Goal: Task Accomplishment & Management: Use online tool/utility

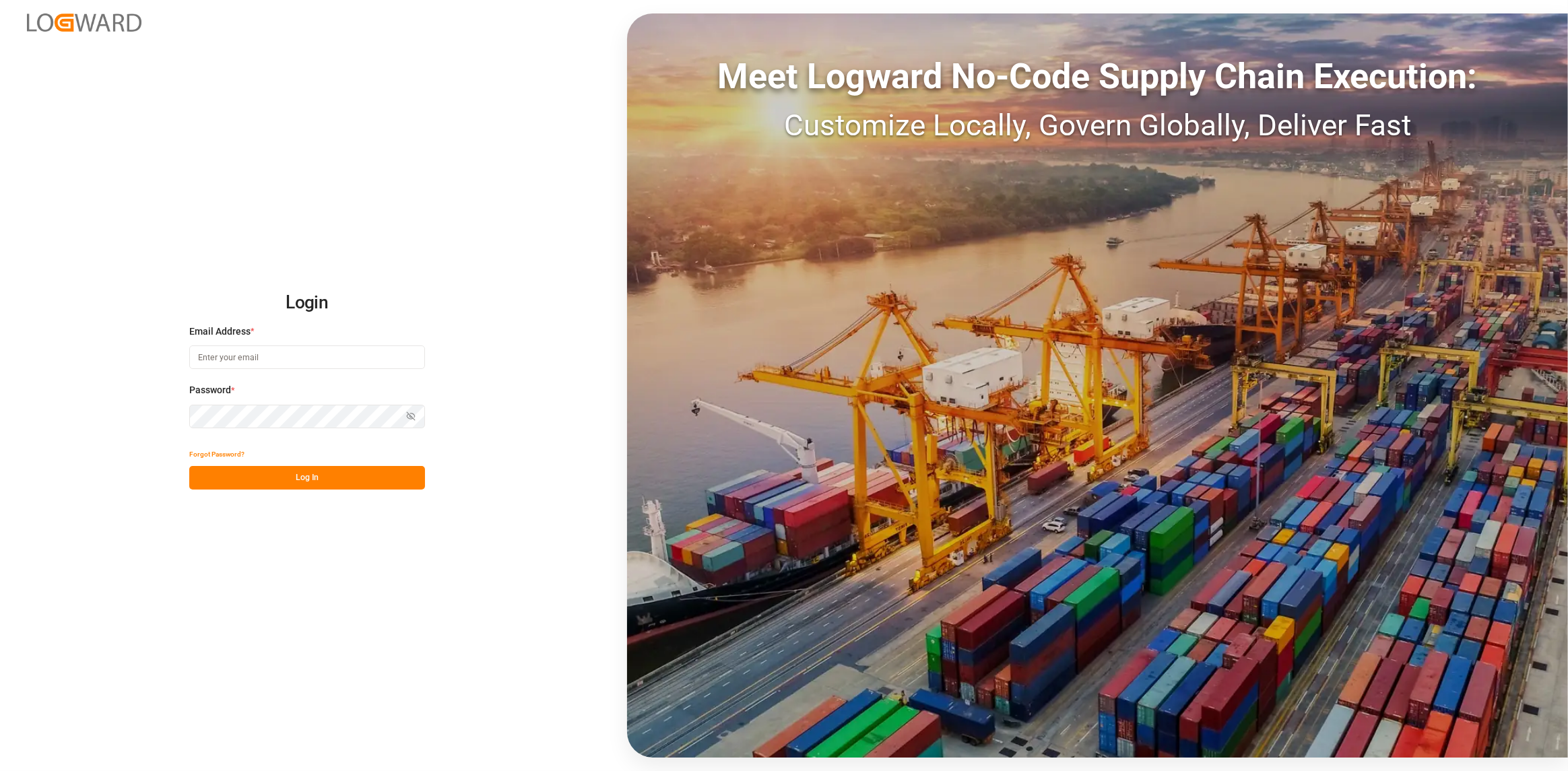
click at [290, 358] on input at bounding box center [307, 357] width 236 height 24
type input "4"
type input "s"
type input "v"
type input "[PERSON_NAME][EMAIL_ADDRESS][DOMAIN_NAME]"
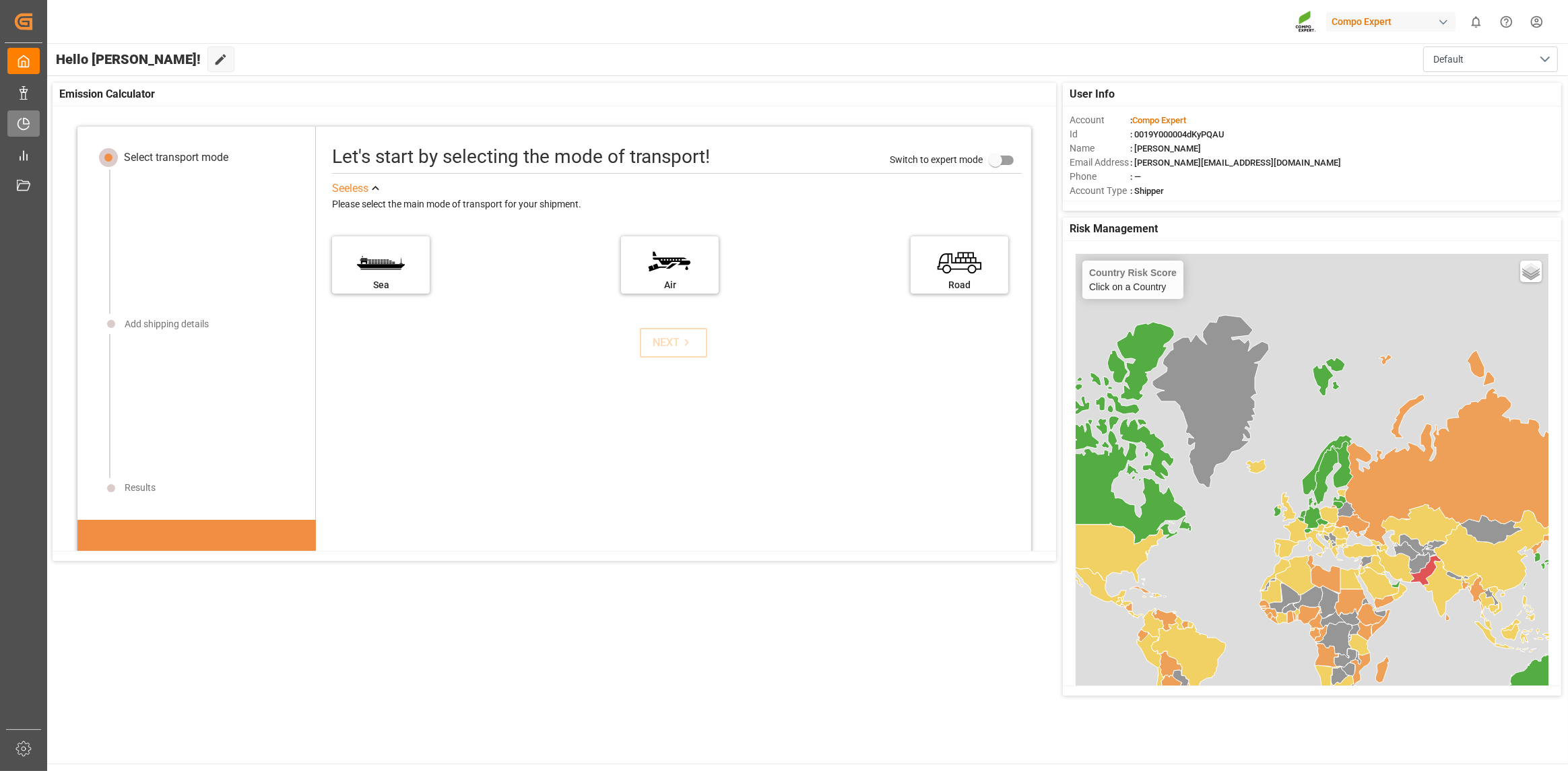
click at [18, 117] on div at bounding box center [18, 124] width 23 height 14
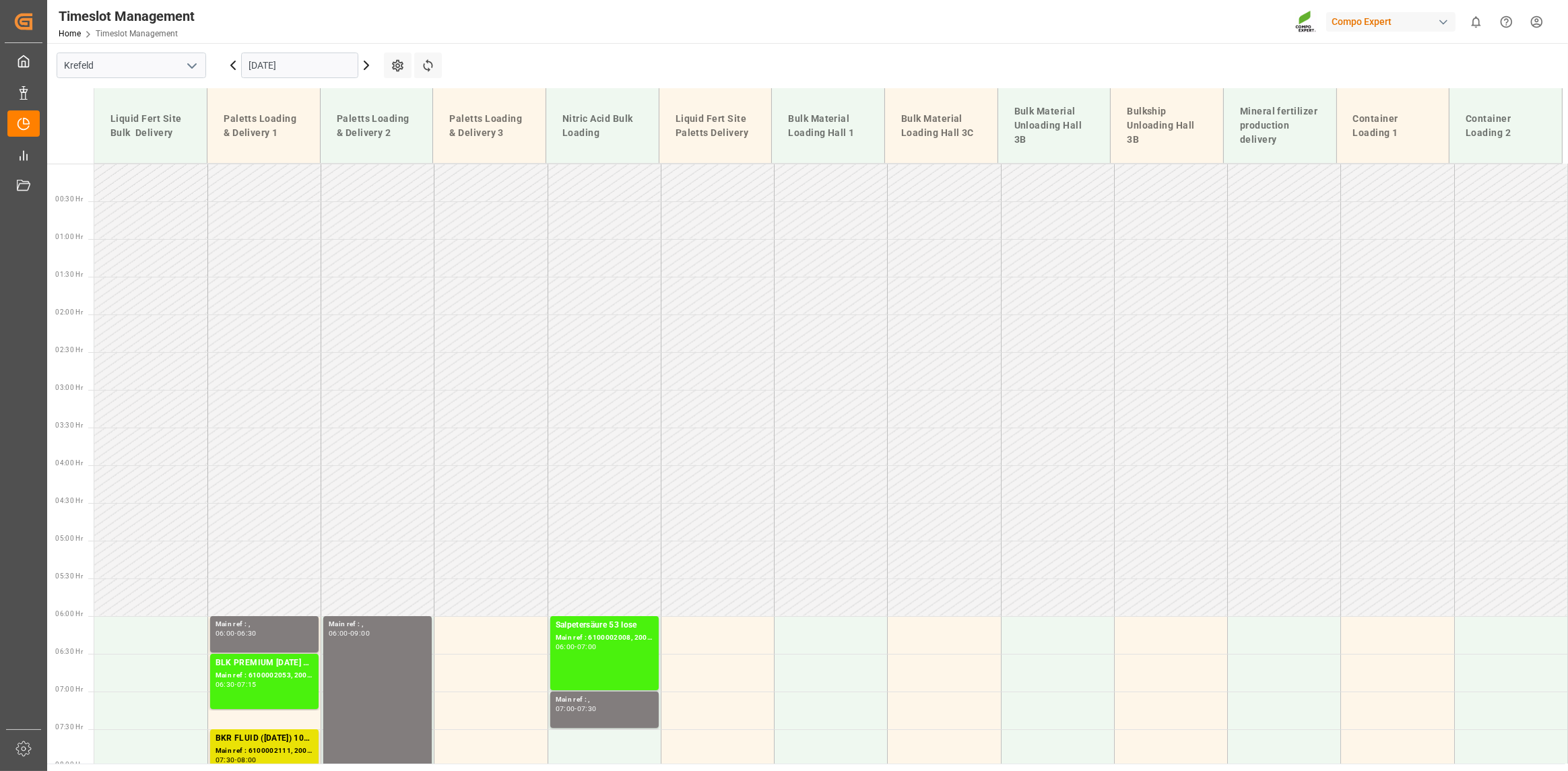
click at [303, 62] on input "[DATE]" at bounding box center [299, 65] width 117 height 25
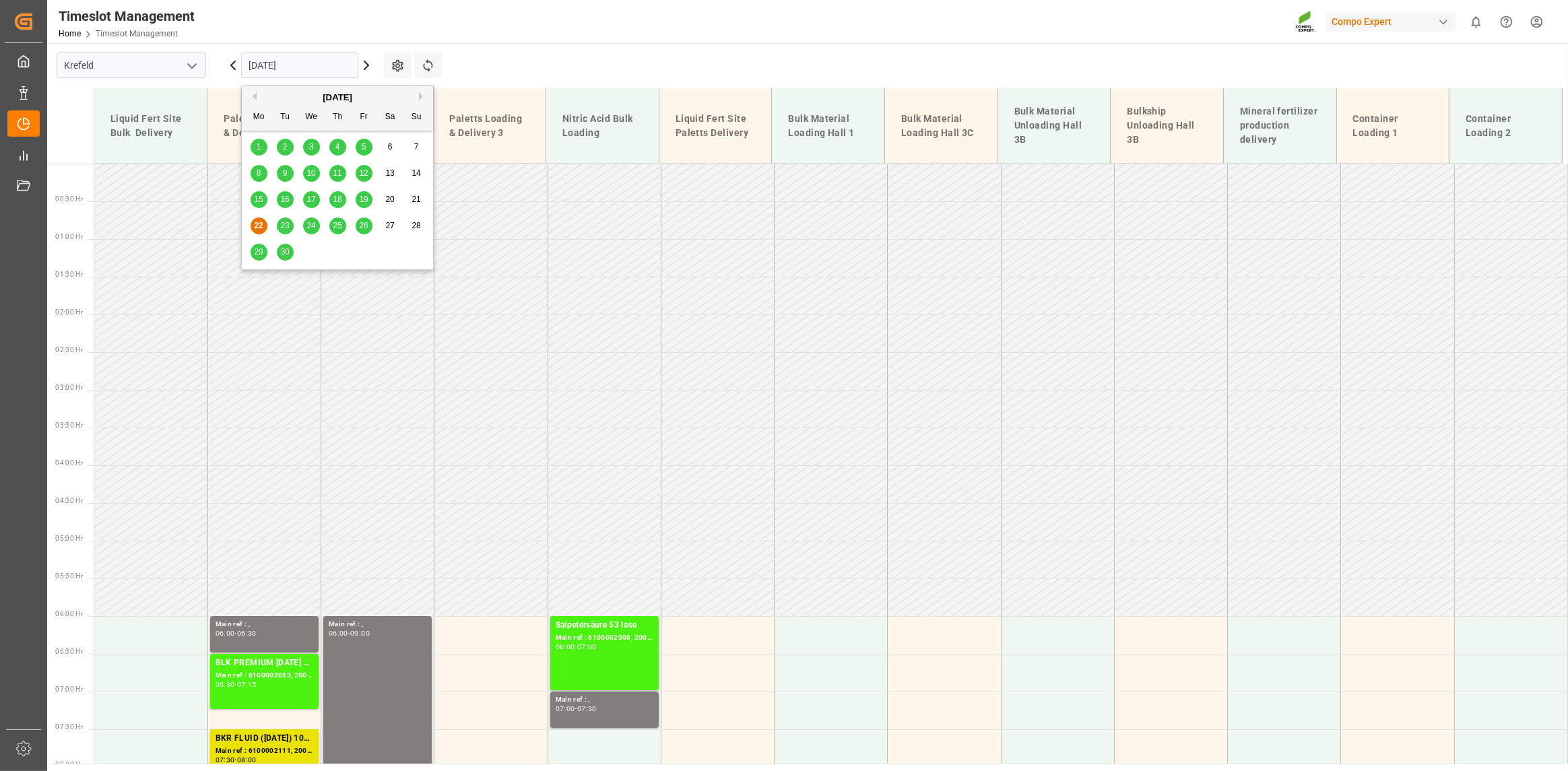
click at [307, 62] on input "[DATE]" at bounding box center [299, 65] width 117 height 25
click at [285, 218] on div "23" at bounding box center [285, 226] width 17 height 16
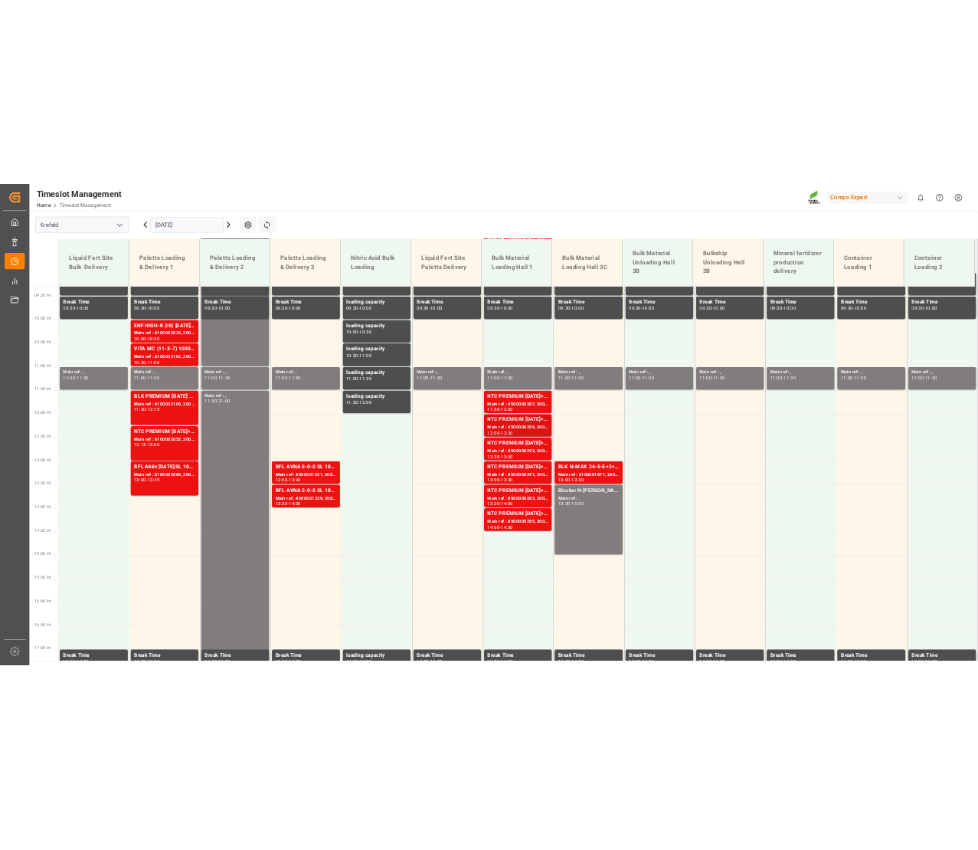
scroll to position [804, 0]
